Goal: Information Seeking & Learning: Learn about a topic

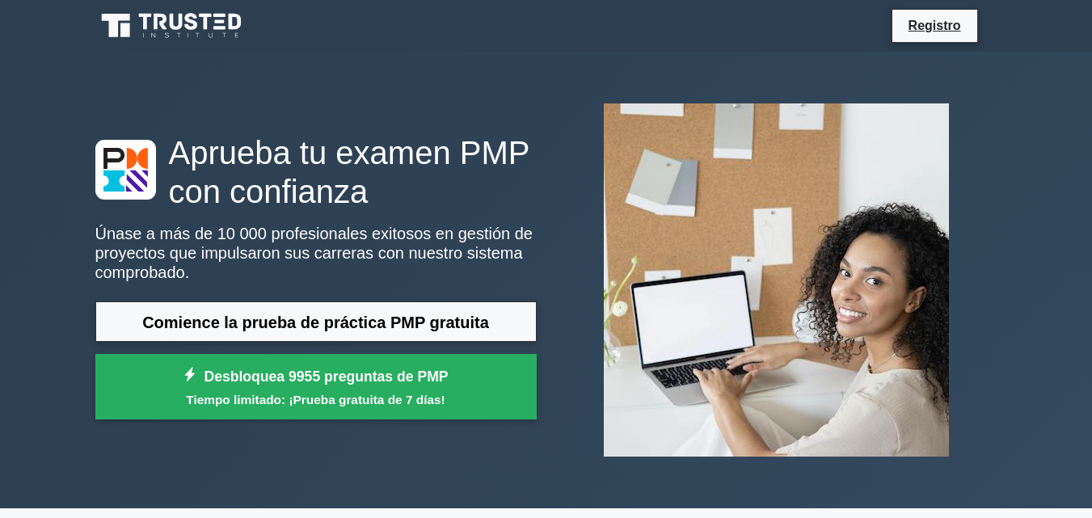
click at [299, 150] on font "Aprueba tu examen PMP con confianza" at bounding box center [349, 172] width 361 height 74
click at [260, 189] on font "Aprueba tu examen PMP con confianza" at bounding box center [349, 172] width 361 height 74
click at [336, 260] on font "Únase a más de 10 000 profesionales exitosos en gestión de proyectos que impuls…" at bounding box center [313, 253] width 437 height 57
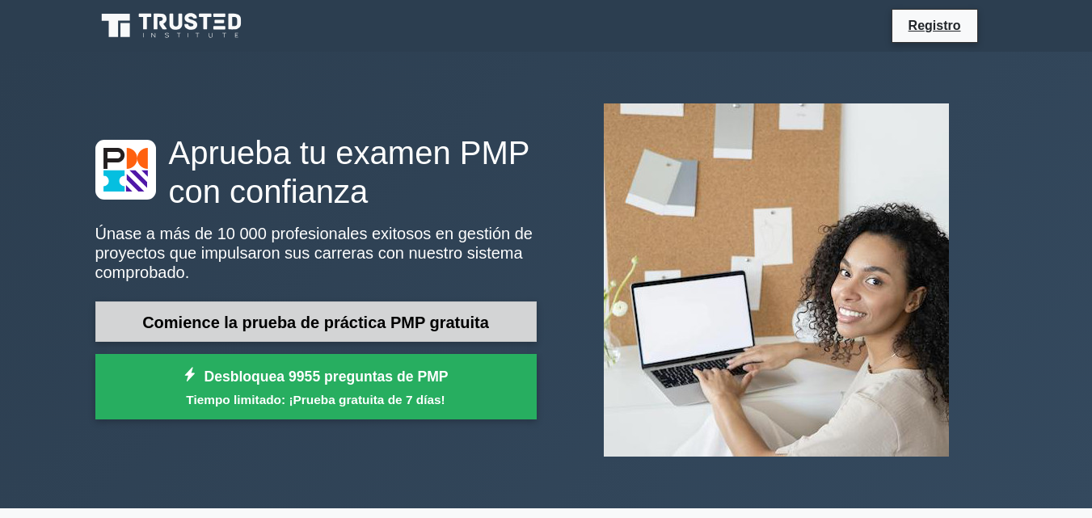
click at [320, 323] on font "Comience la prueba de práctica PMP gratuita" at bounding box center [315, 323] width 347 height 18
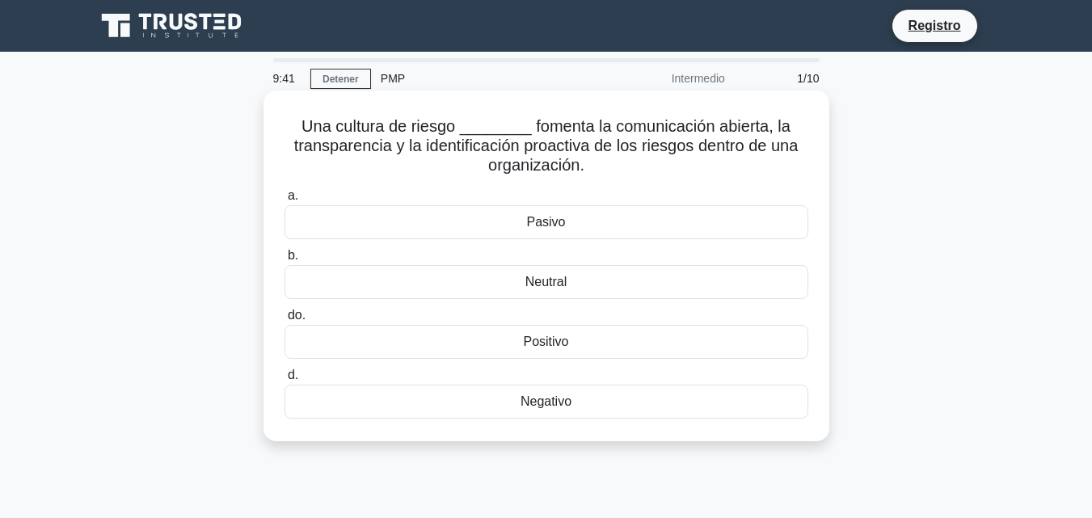
click at [530, 340] on font "Positivo" at bounding box center [545, 342] width 45 height 14
click at [285, 321] on input "do. Positivo" at bounding box center [285, 315] width 0 height 11
